Goal: Complete application form

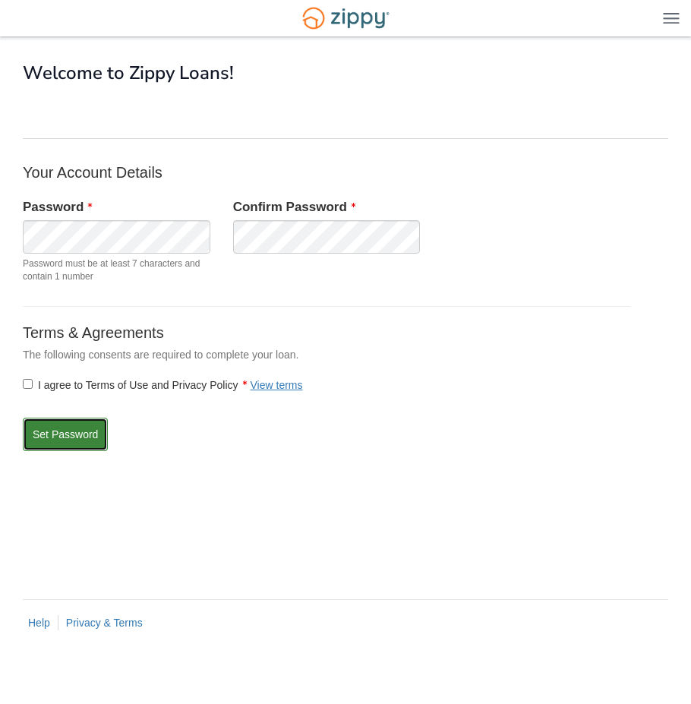
click at [62, 433] on button "Set Password" at bounding box center [65, 434] width 85 height 33
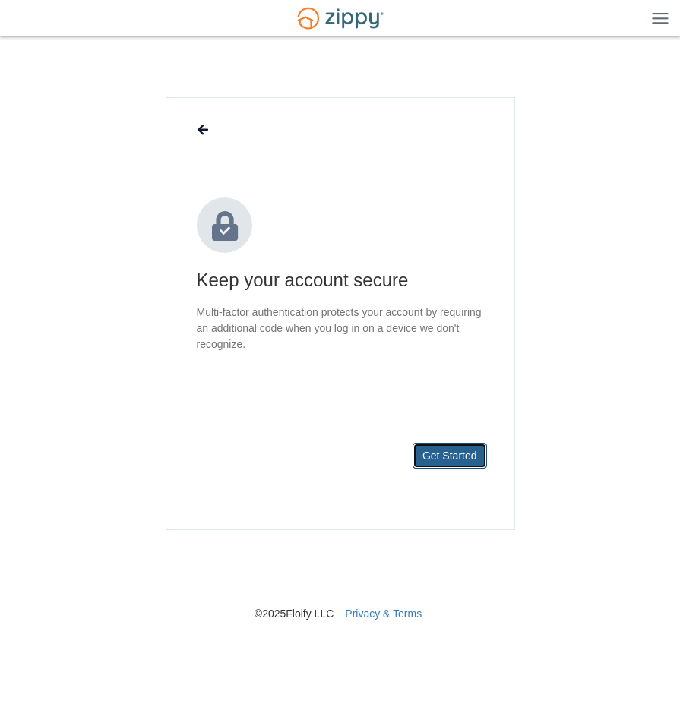
click at [454, 453] on button "Get Started" at bounding box center [449, 456] width 74 height 26
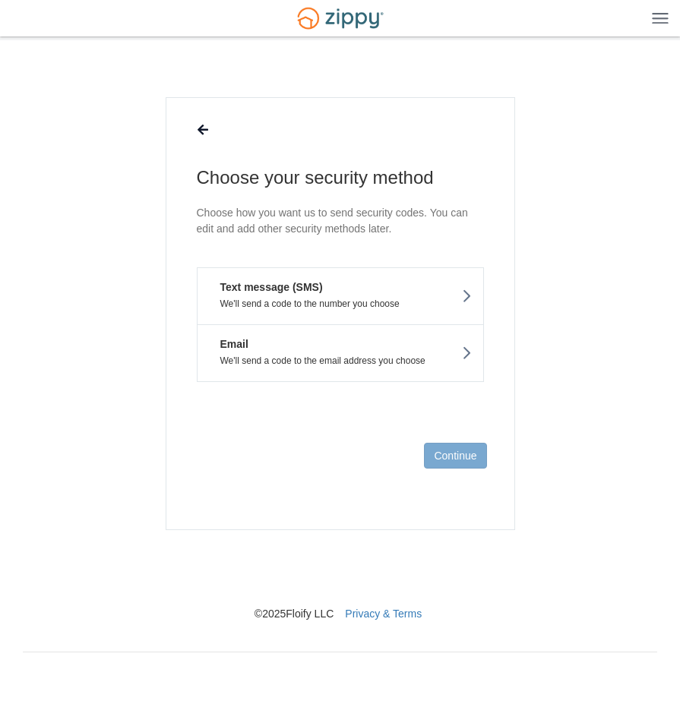
click at [384, 296] on button "Text message (SMS) We'll send a code to the number you choose" at bounding box center [340, 295] width 287 height 57
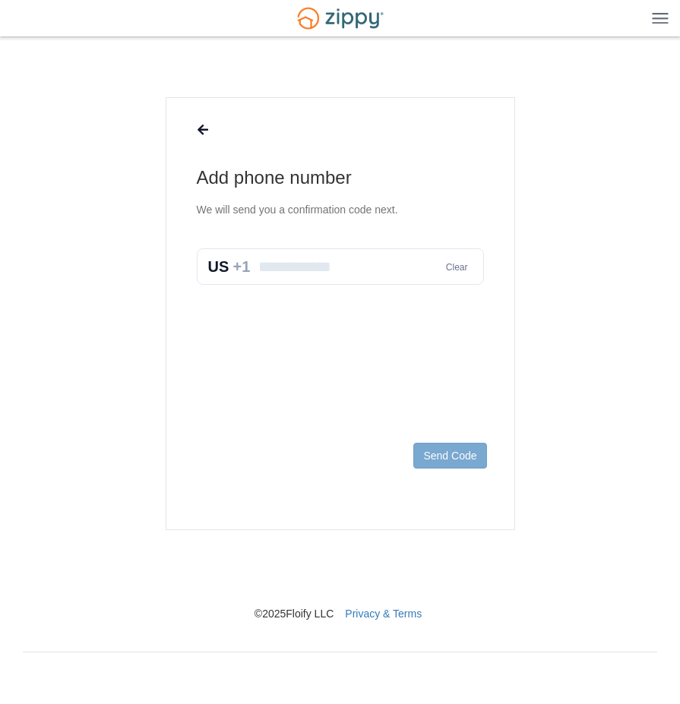
click at [341, 269] on input "text" at bounding box center [340, 266] width 287 height 36
click at [207, 133] on icon at bounding box center [202, 131] width 11 height 12
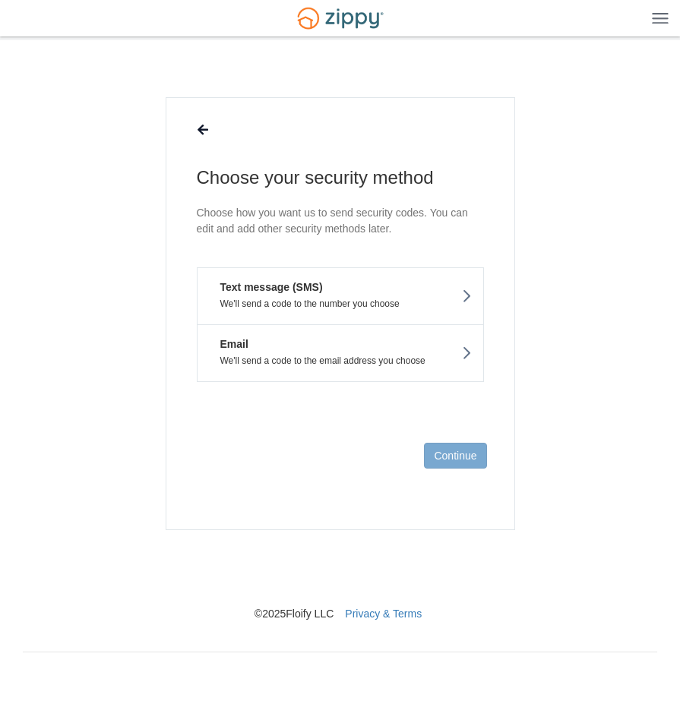
click at [344, 362] on p "We'll send a code to the email address you choose" at bounding box center [340, 360] width 263 height 11
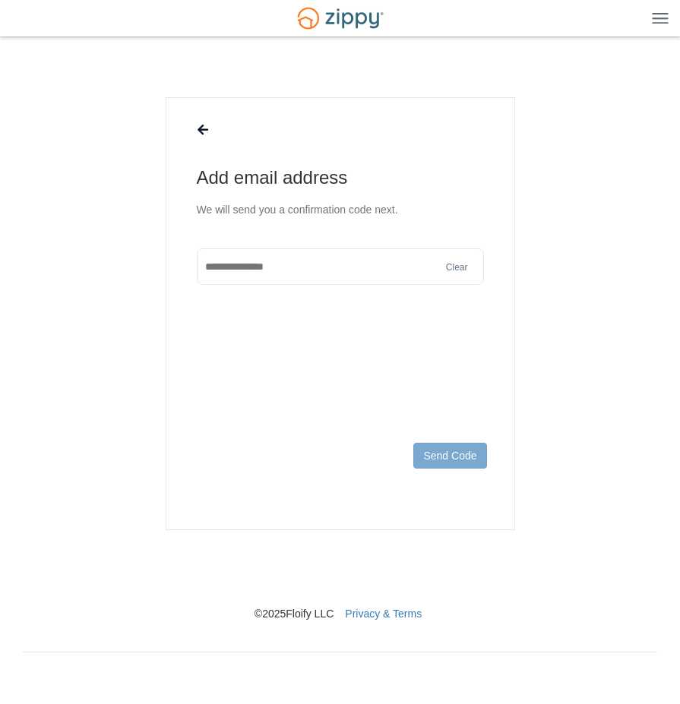
click at [308, 274] on input "text" at bounding box center [340, 266] width 287 height 36
type input "**********"
click at [449, 450] on button "Send Code" at bounding box center [449, 456] width 73 height 26
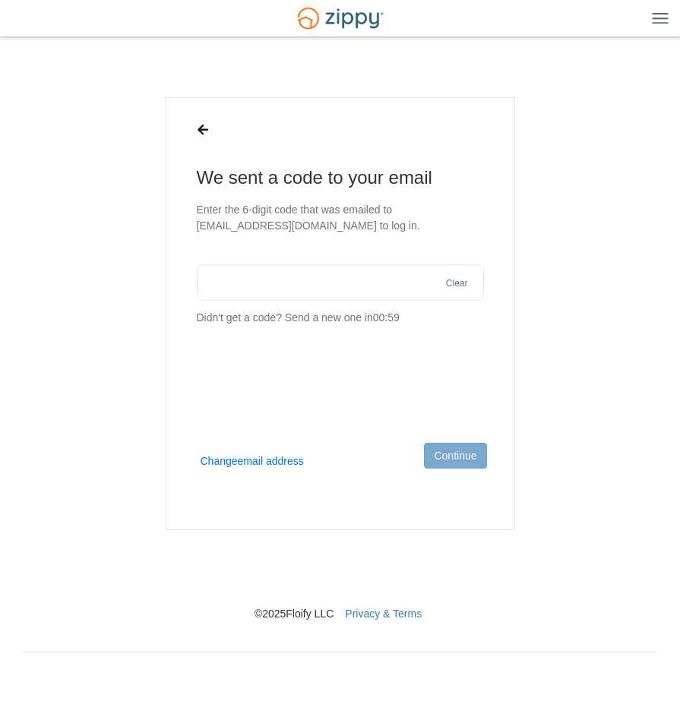
click at [269, 280] on input "text" at bounding box center [340, 282] width 287 height 36
click at [395, 84] on div "× × We sent a code to your email Enter the 6-digit code that was emailed to yta…" at bounding box center [340, 338] width 634 height 596
click at [223, 283] on input "text" at bounding box center [340, 282] width 287 height 36
paste input "******"
type input "******"
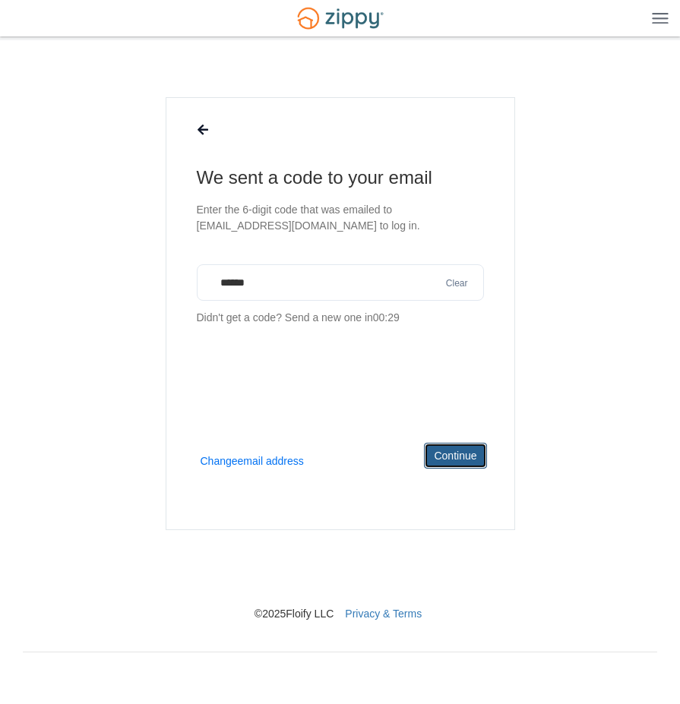
click at [461, 450] on button "Continue" at bounding box center [455, 456] width 62 height 26
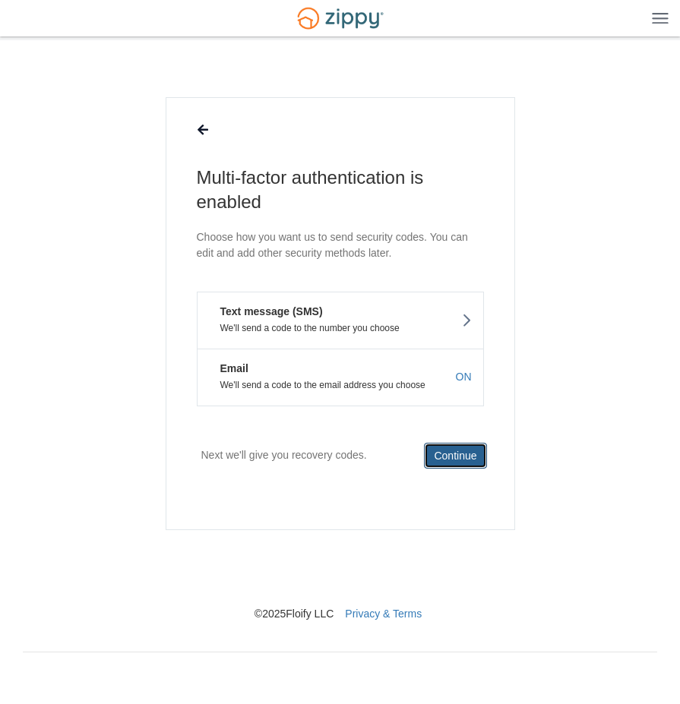
click at [460, 457] on button "Continue" at bounding box center [455, 456] width 62 height 26
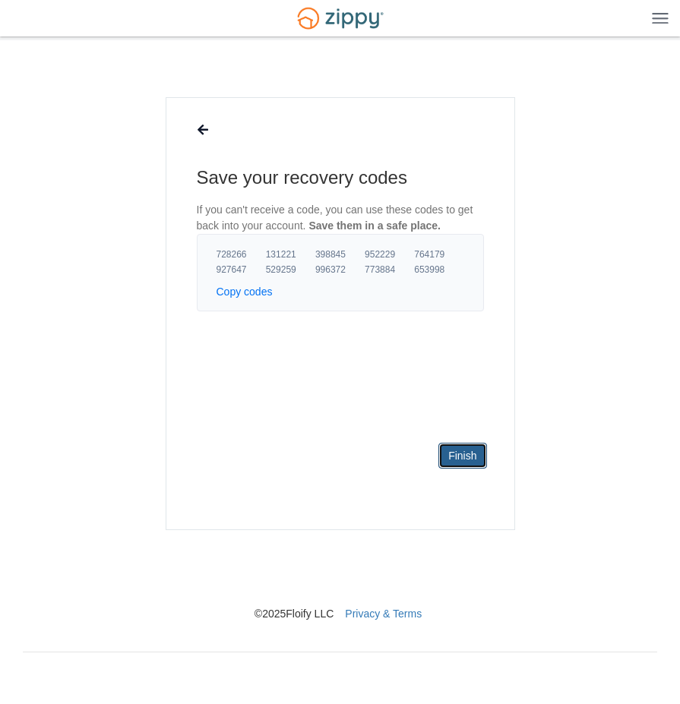
click at [459, 457] on link "Finish" at bounding box center [462, 456] width 48 height 26
